Goal: Information Seeking & Learning: Learn about a topic

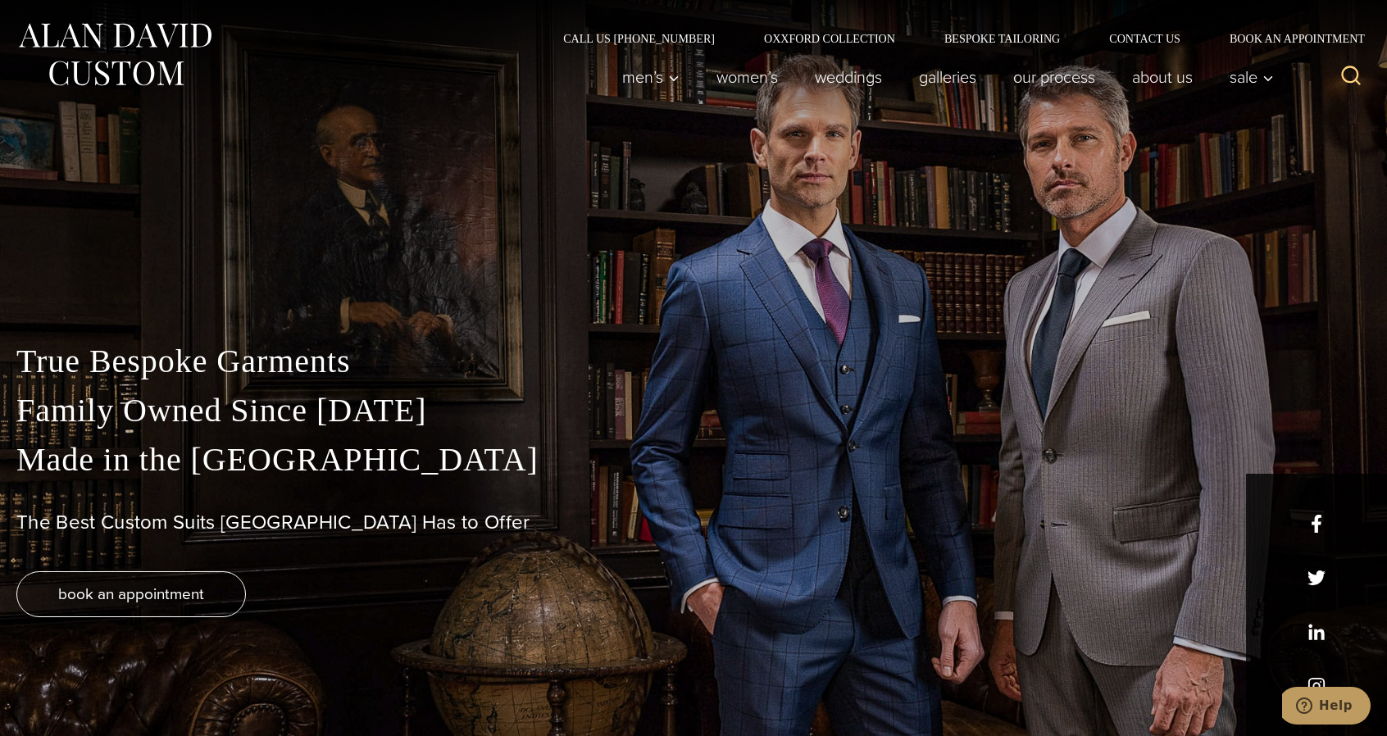
click at [792, 29] on div "Call Us [PHONE_NUMBER] Oxxford Collection Bespoke Tailoring Contact Us Book an …" at bounding box center [693, 22] width 1387 height 44
click at [792, 39] on link "Oxxford Collection" at bounding box center [830, 38] width 180 height 11
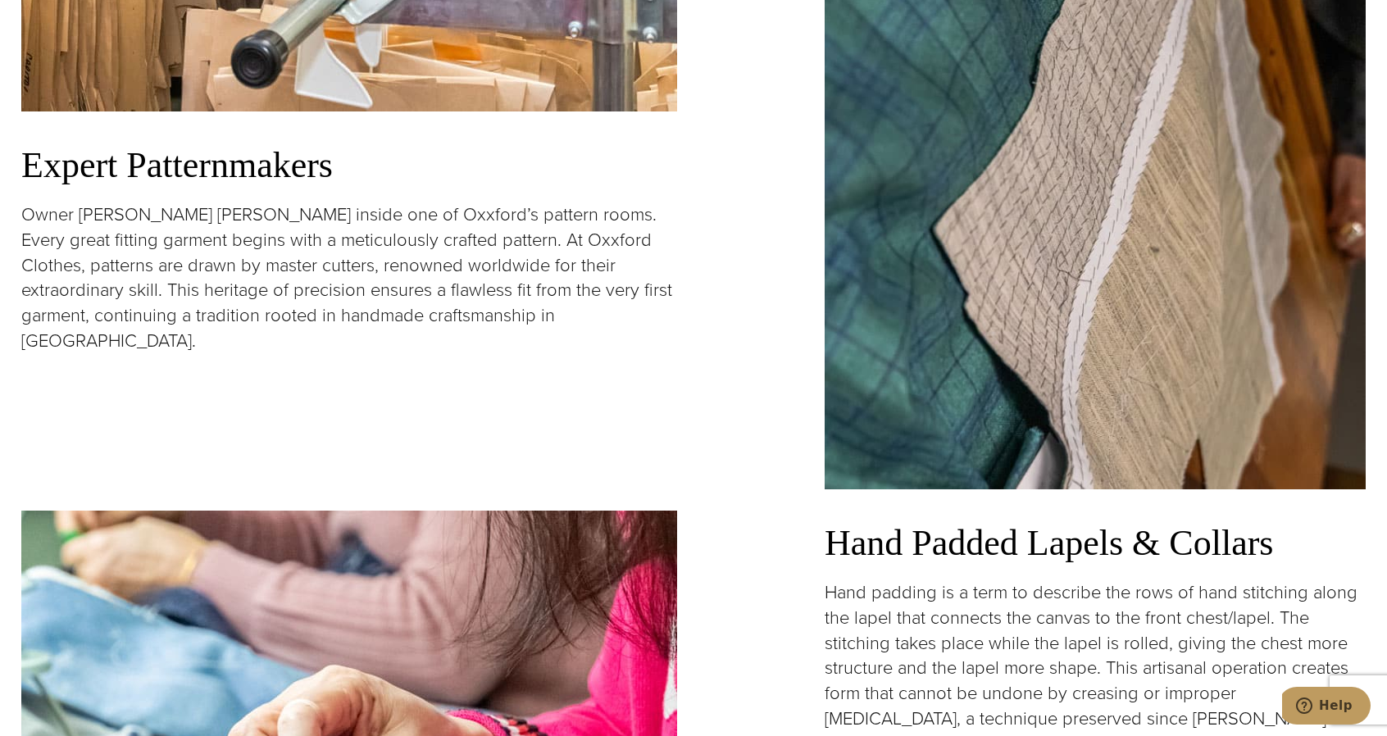
scroll to position [2214, 0]
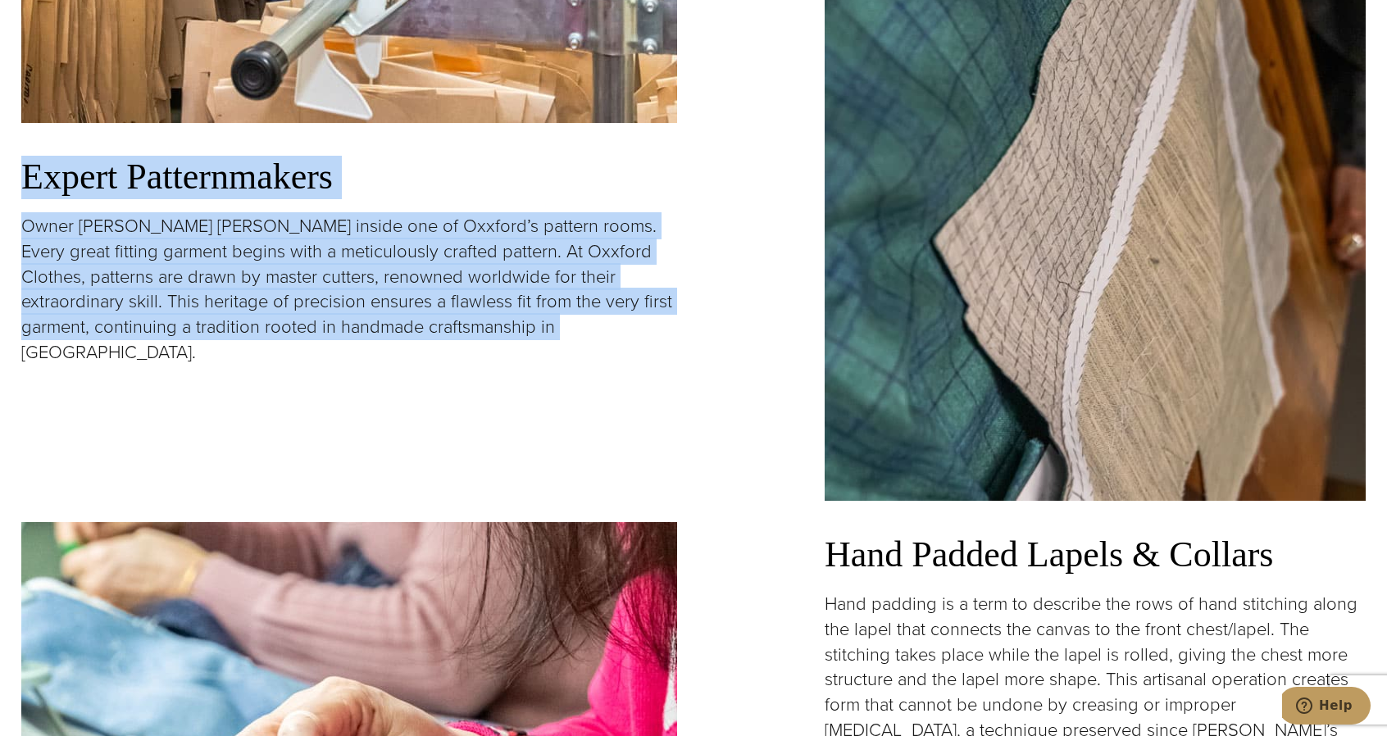
drag, startPoint x: 604, startPoint y: 321, endPoint x: 30, endPoint y: 186, distance: 590.4
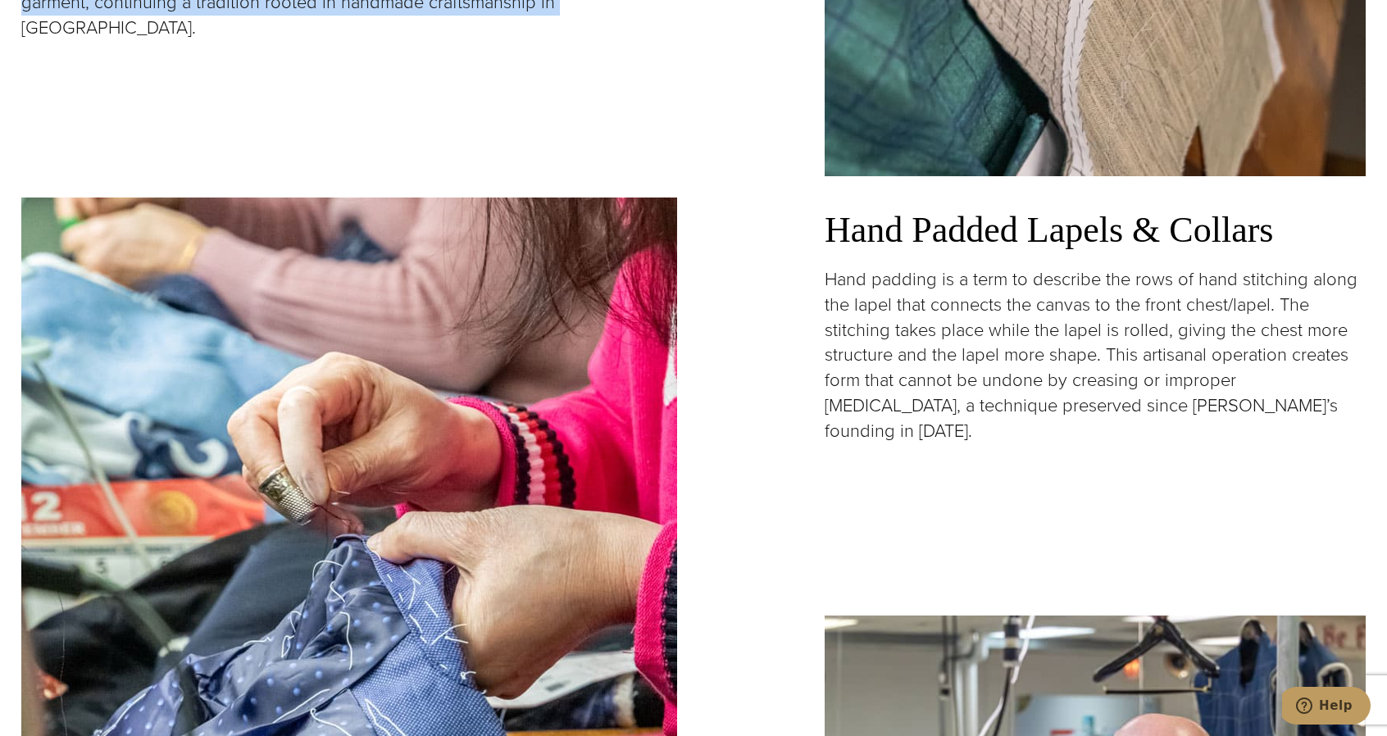
scroll to position [2542, 0]
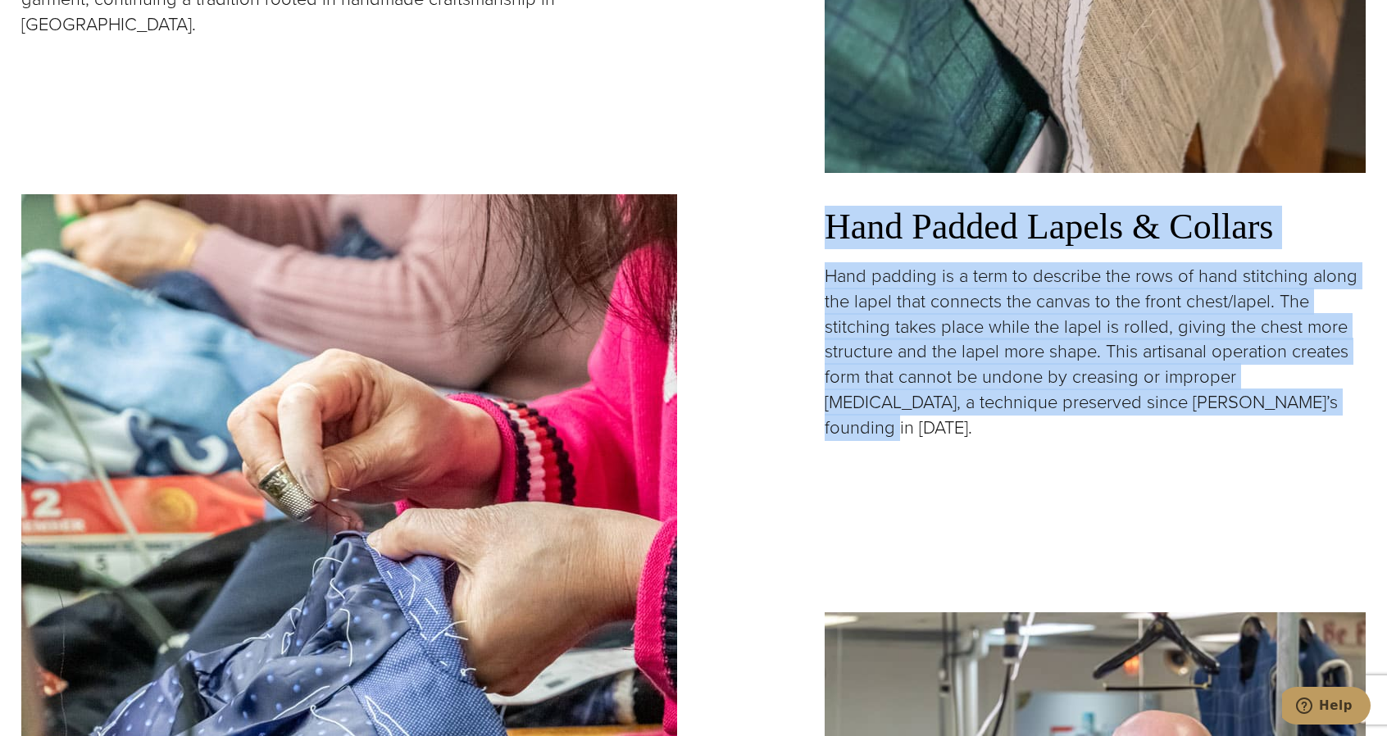
drag, startPoint x: 1323, startPoint y: 398, endPoint x: 811, endPoint y: 213, distance: 543.9
click at [979, 344] on p "Hand padding is a term to describe the rows of hand stitching along the lapel t…" at bounding box center [1095, 352] width 541 height 177
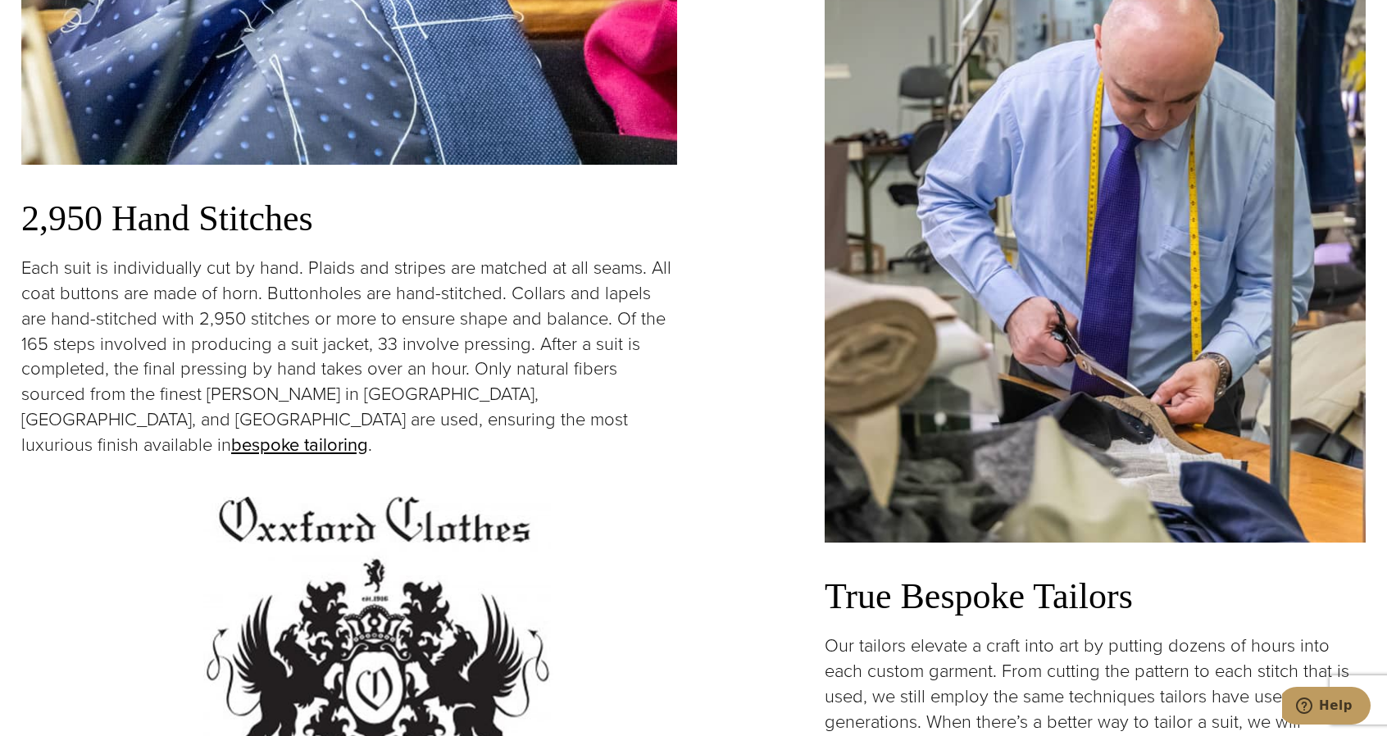
scroll to position [3280, 0]
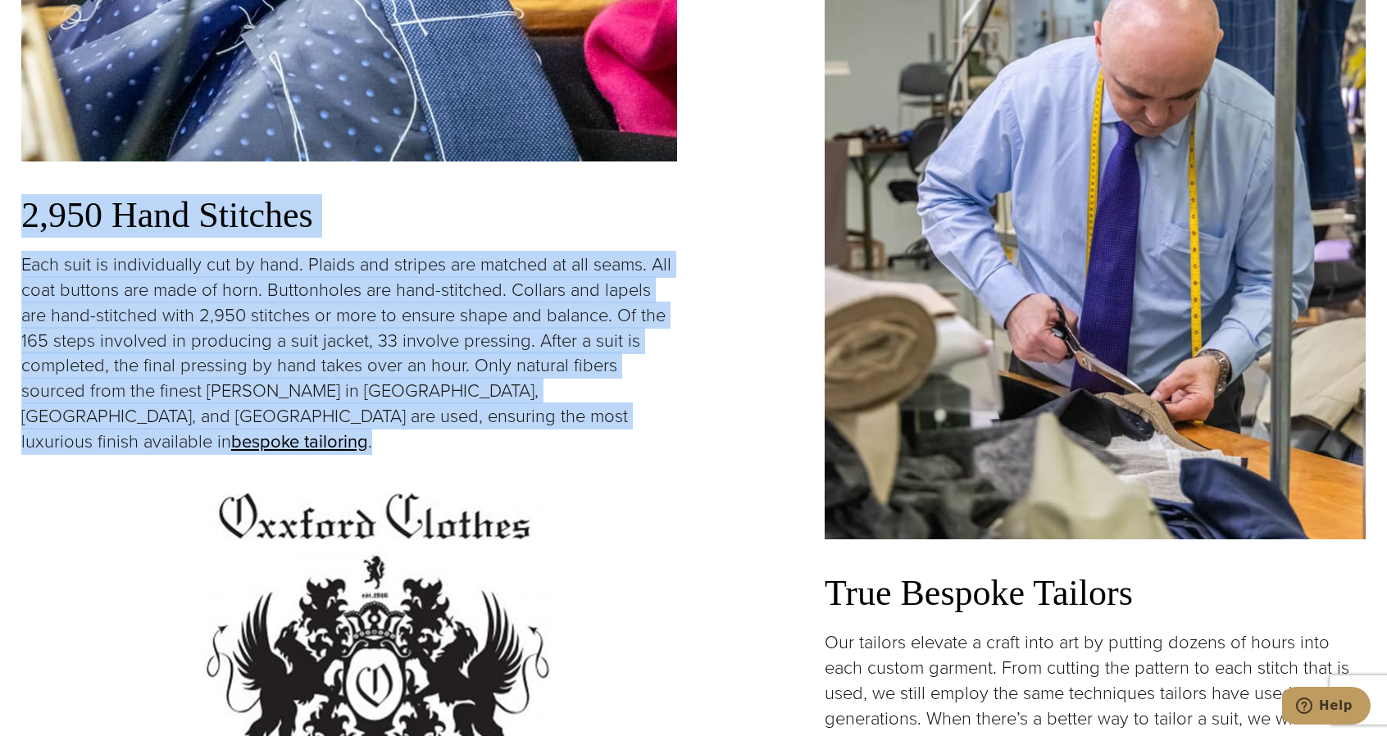
drag, startPoint x: 684, startPoint y: 387, endPoint x: 11, endPoint y: 172, distance: 705.9
click at [10, 173] on section "2,950 Hand Stitches Each suit is individually cut by hand. Plaids and stripes a…" at bounding box center [693, 279] width 1387 height 1155
click at [112, 267] on p "Each suit is individually cut by hand. Plaids and stripes are matched at all se…" at bounding box center [349, 354] width 656 height 202
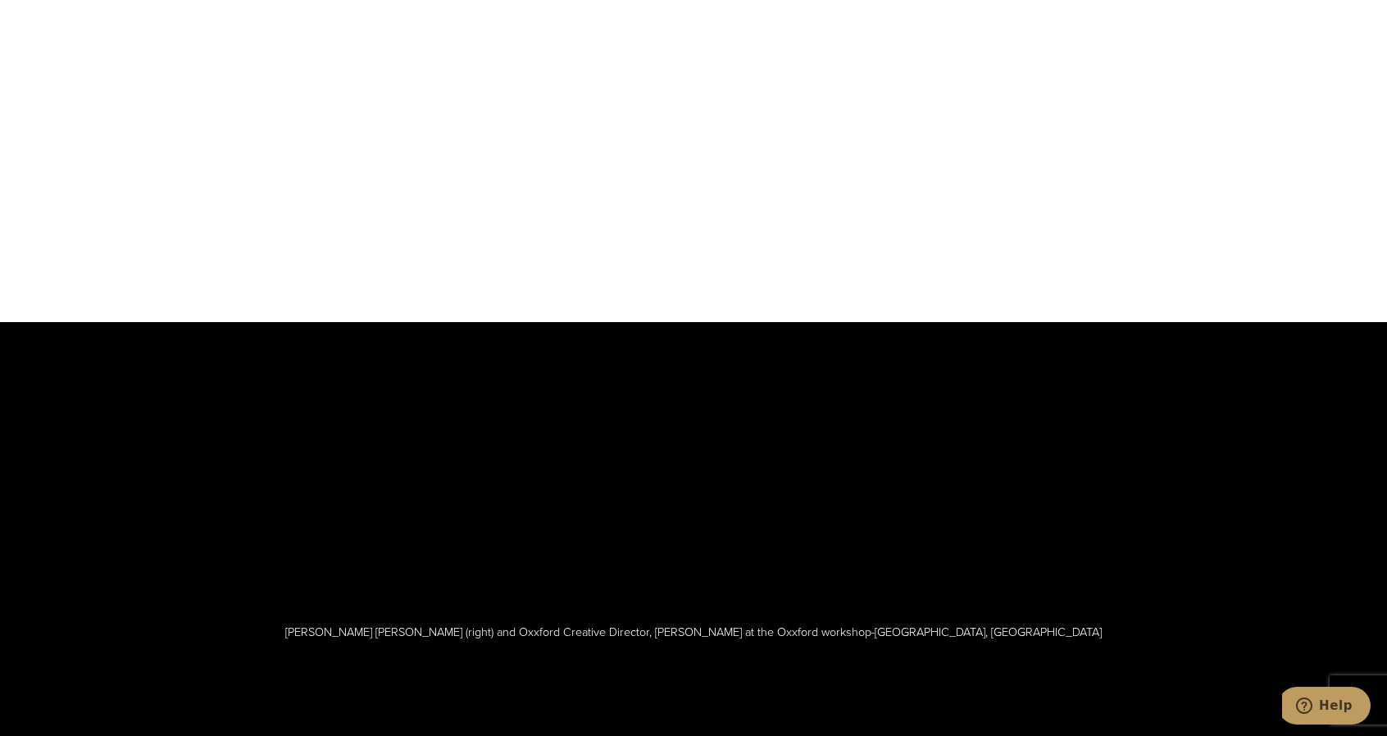
scroll to position [4428, 0]
